Goal: Check status: Check status

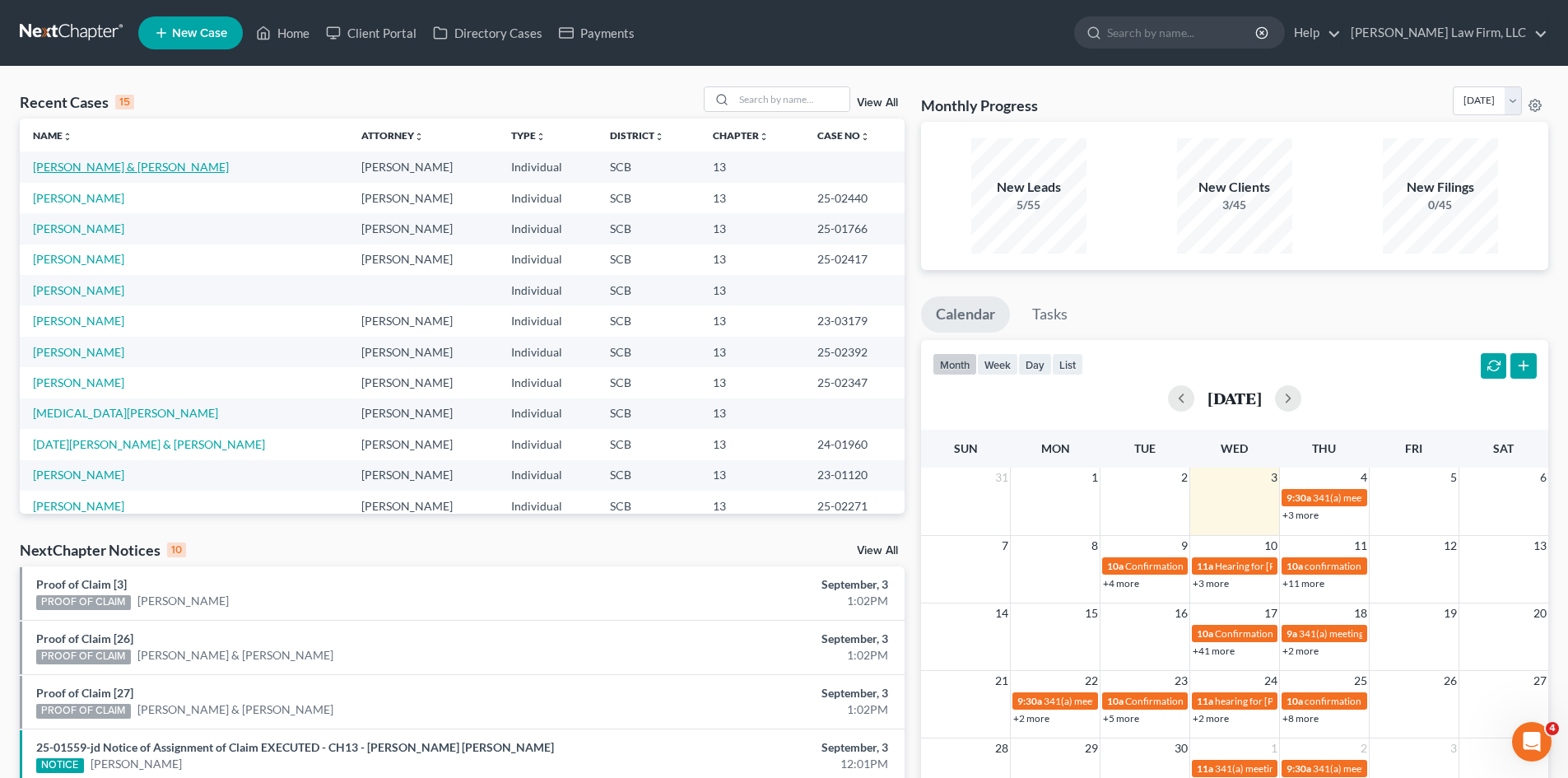
click at [126, 169] on link "[PERSON_NAME] & [PERSON_NAME]" at bounding box center [131, 167] width 196 height 14
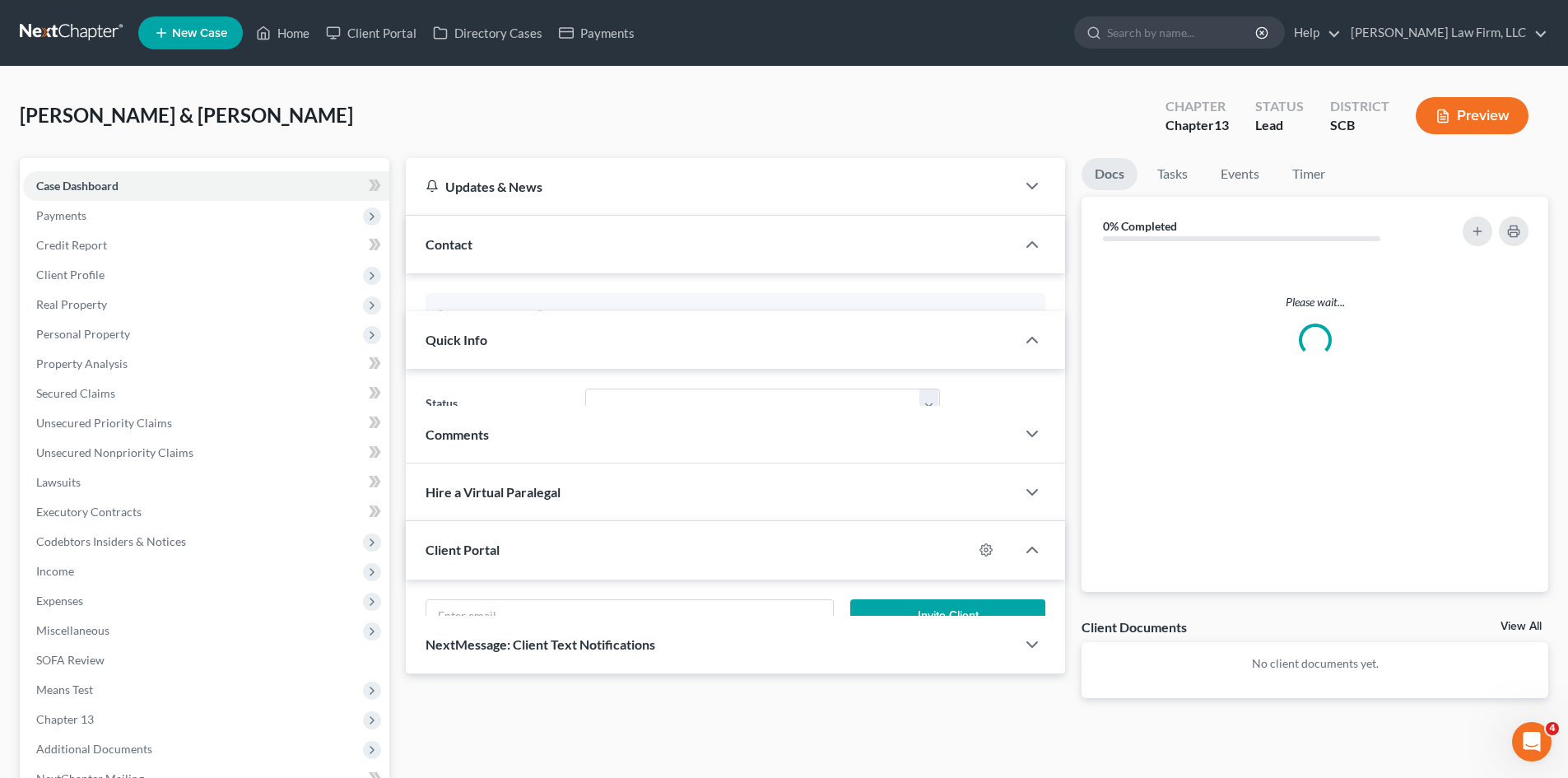
select select "0"
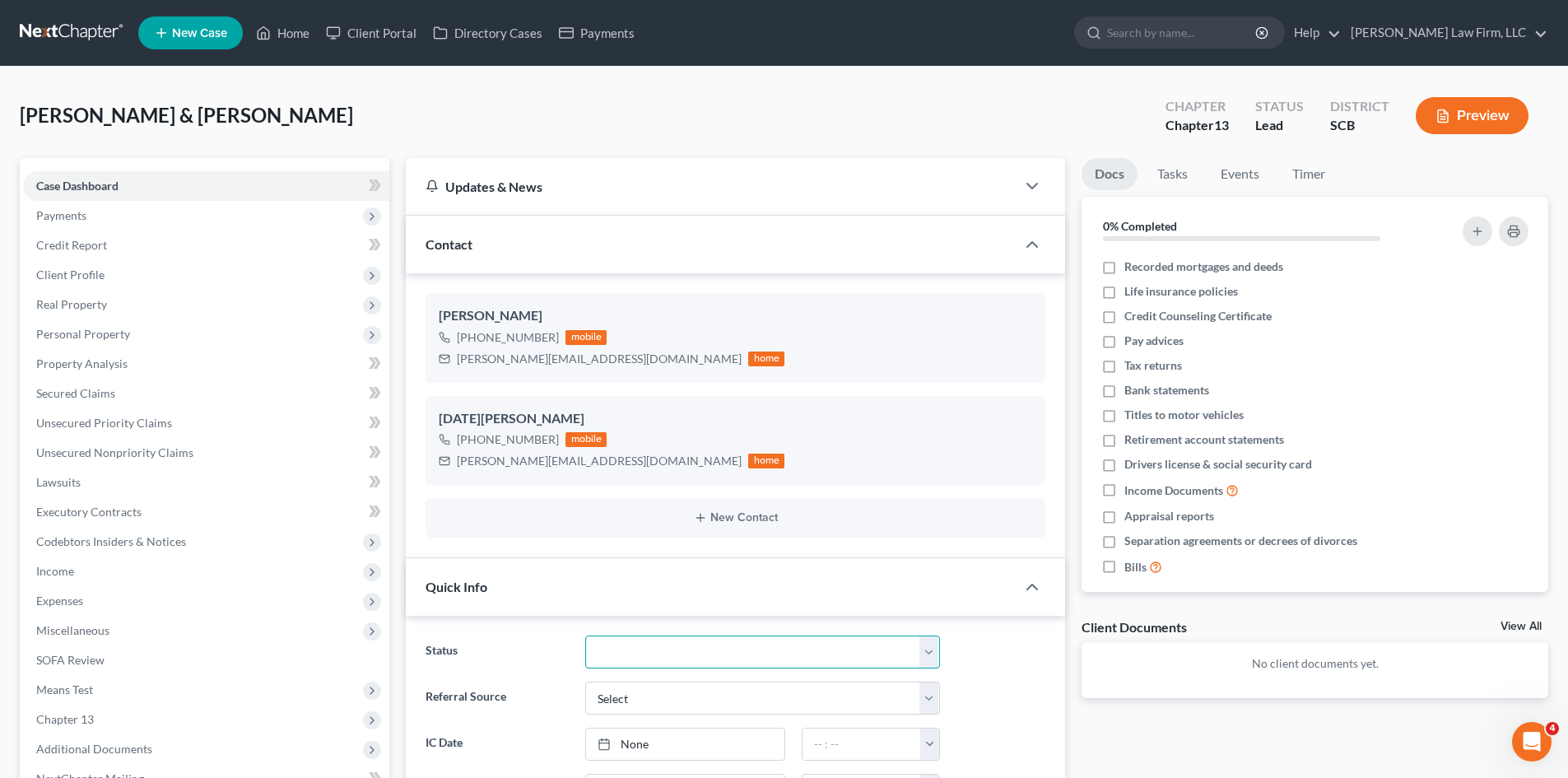
click at [645, 642] on select "Discharged Dismissed Filed In Progress Lead Lost Lead Ready to File To Review W…" at bounding box center [761, 652] width 354 height 33
select select "3"
click at [585, 636] on select "Discharged Dismissed Filed In Progress Lead Lost Lead Ready to File To Review W…" at bounding box center [761, 652] width 354 height 33
